Goal: Task Accomplishment & Management: Use online tool/utility

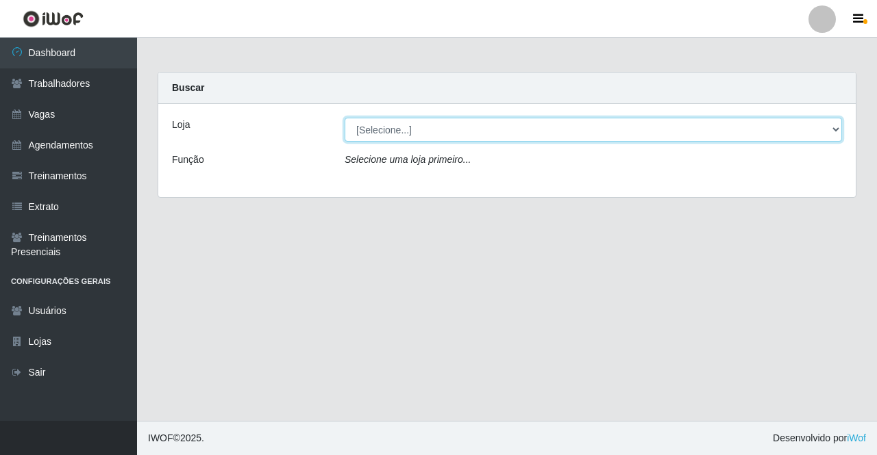
click at [403, 131] on select "[Selecione...] Famiglia [PERSON_NAME] - Ristorante [PERSON_NAME]" at bounding box center [592, 130] width 497 height 24
select select "267"
click at [344, 118] on select "[Selecione...] Famiglia [PERSON_NAME] - Ristorante [PERSON_NAME]" at bounding box center [592, 130] width 497 height 24
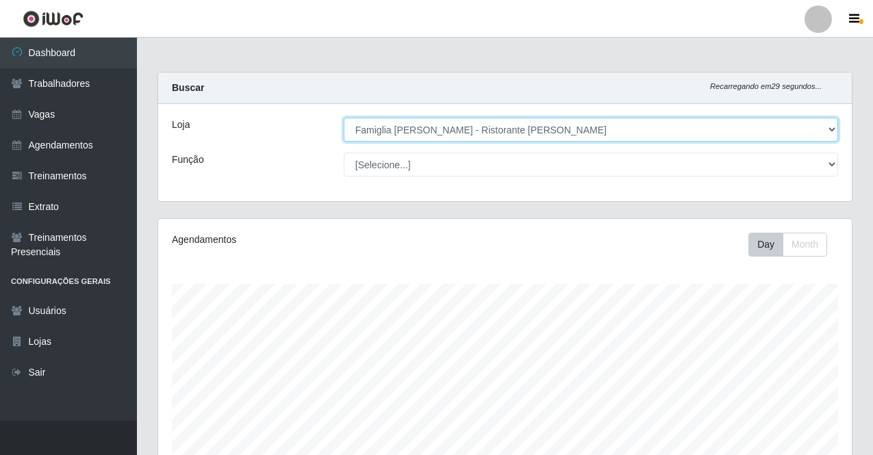
scroll to position [271, 0]
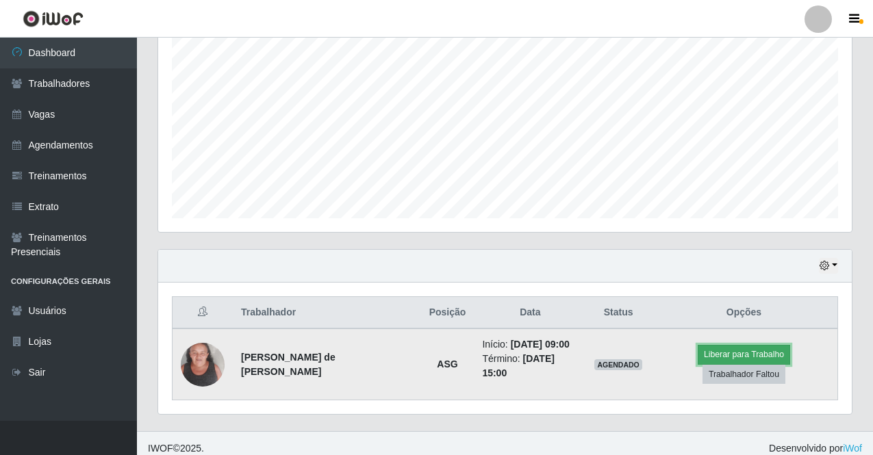
click at [698, 364] on button "Liberar para Trabalho" at bounding box center [744, 354] width 92 height 19
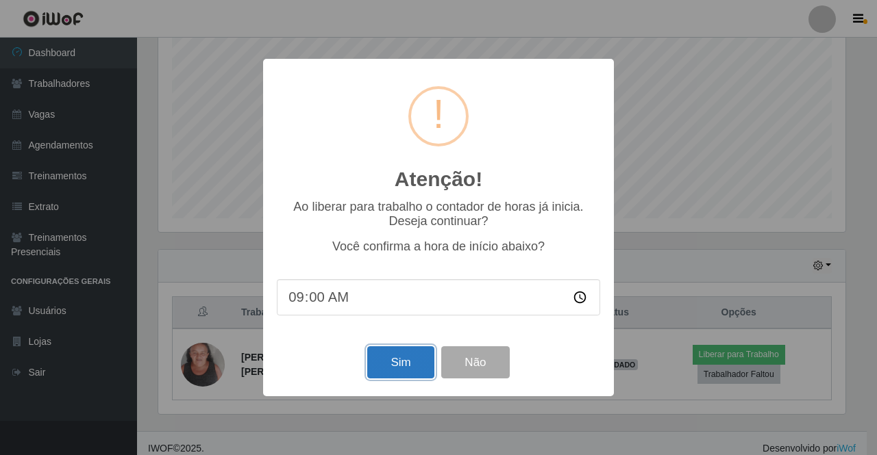
click at [381, 370] on button "Sim" at bounding box center [400, 363] width 66 height 32
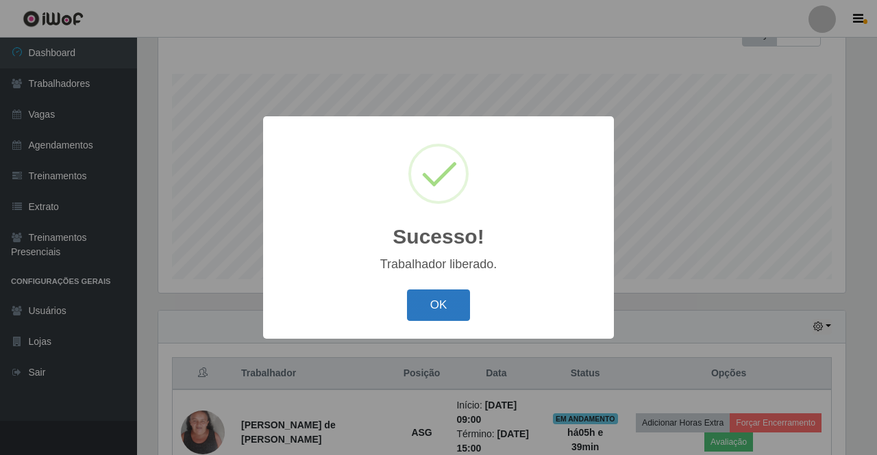
click at [431, 301] on button "OK" at bounding box center [439, 306] width 64 height 32
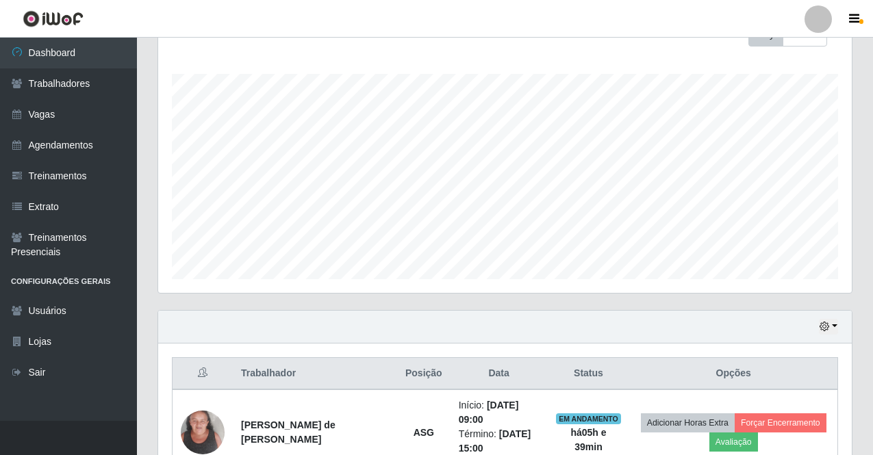
scroll to position [281, 0]
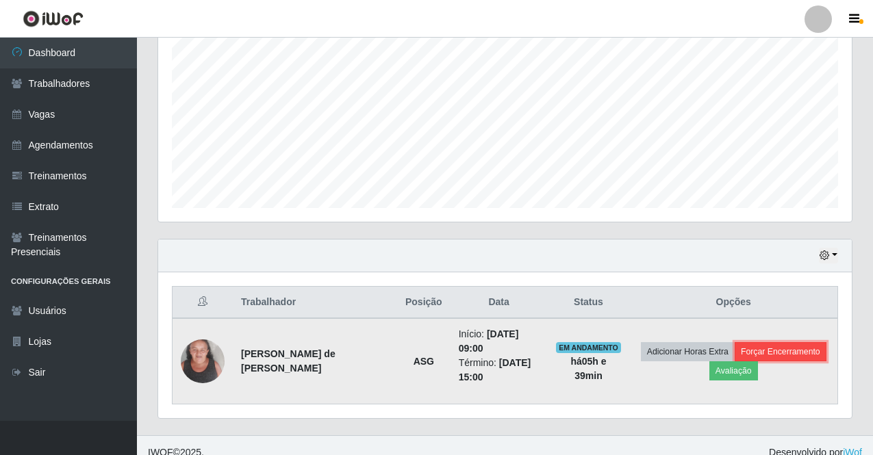
click at [778, 343] on button "Forçar Encerramento" at bounding box center [781, 351] width 92 height 19
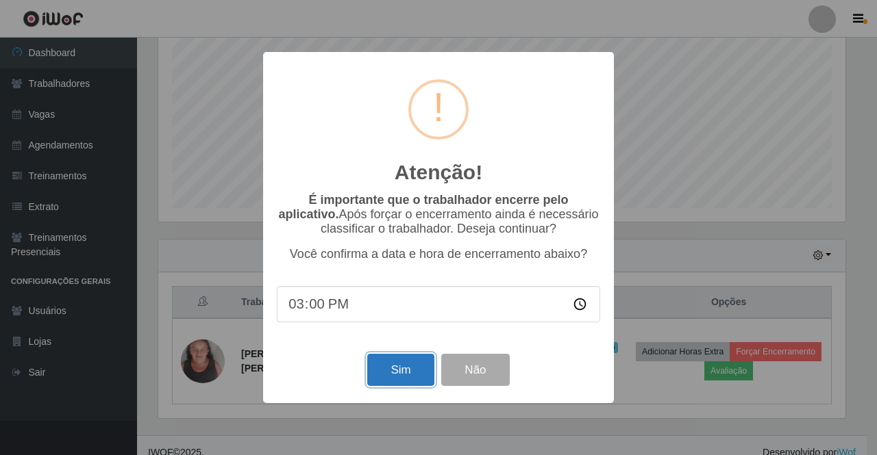
click at [373, 366] on button "Sim" at bounding box center [400, 370] width 66 height 32
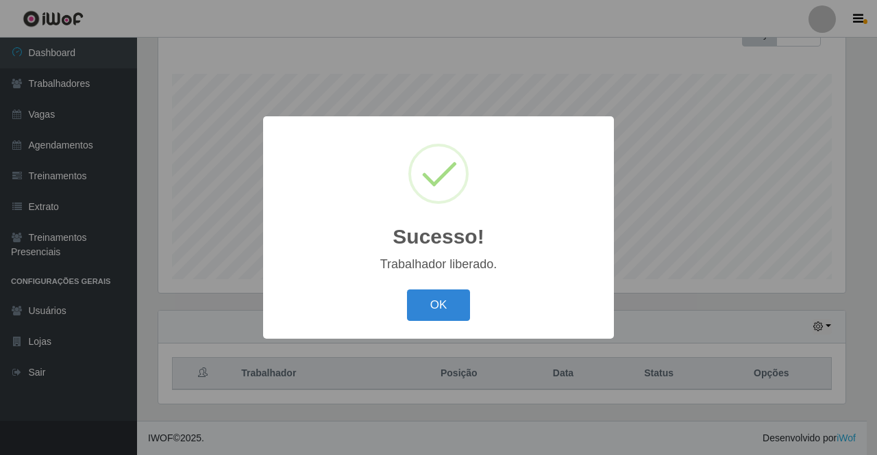
click at [438, 290] on div "OK Cancel" at bounding box center [438, 305] width 323 height 39
click at [439, 304] on button "OK" at bounding box center [439, 306] width 64 height 32
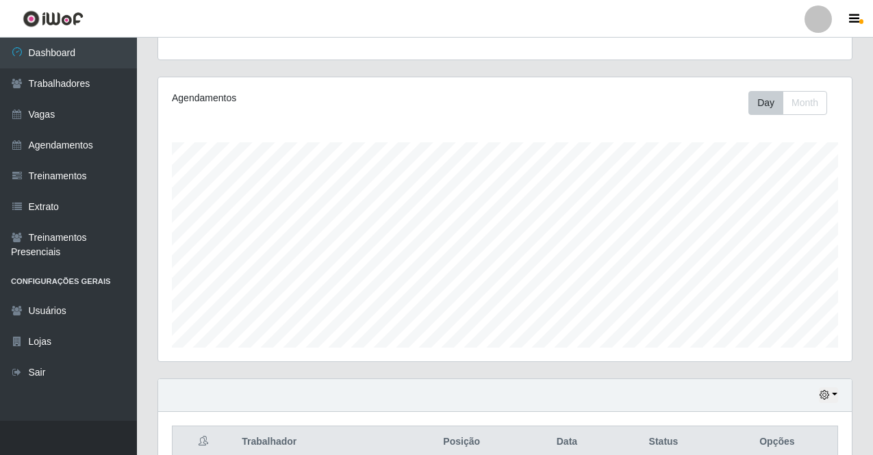
scroll to position [210, 0]
